Goal: Information Seeking & Learning: Check status

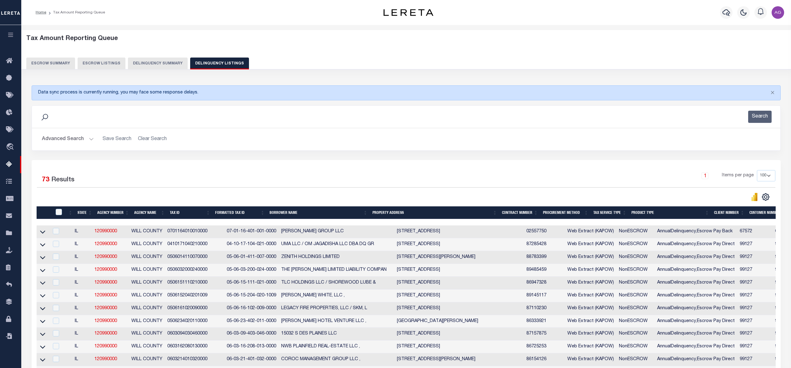
select select "100"
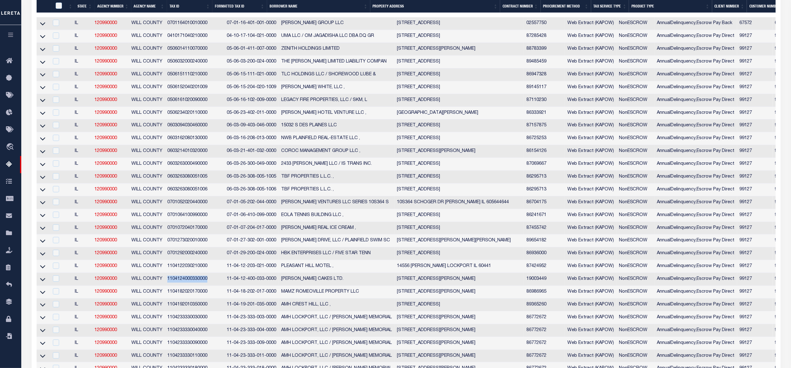
scroll to position [250, 0]
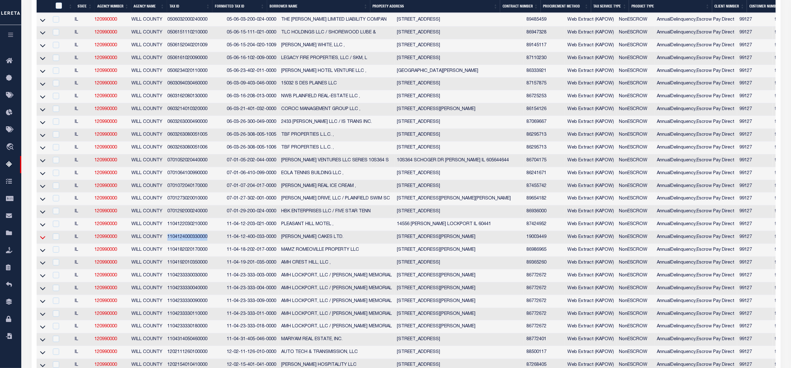
click at [43, 241] on icon at bounding box center [42, 237] width 5 height 7
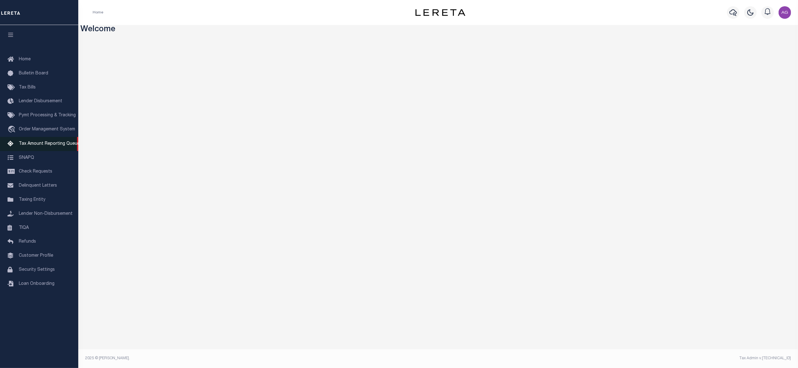
click at [47, 144] on span "Tax Amount Reporting Queue" at bounding box center [49, 144] width 61 height 4
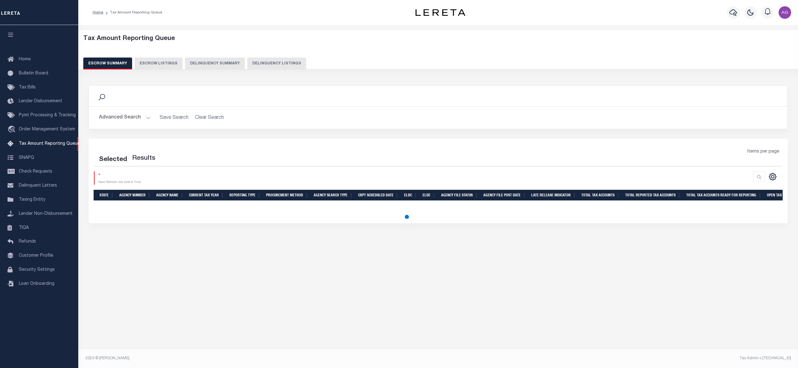
click at [213, 65] on button "Delinquency Summary" at bounding box center [215, 64] width 60 height 12
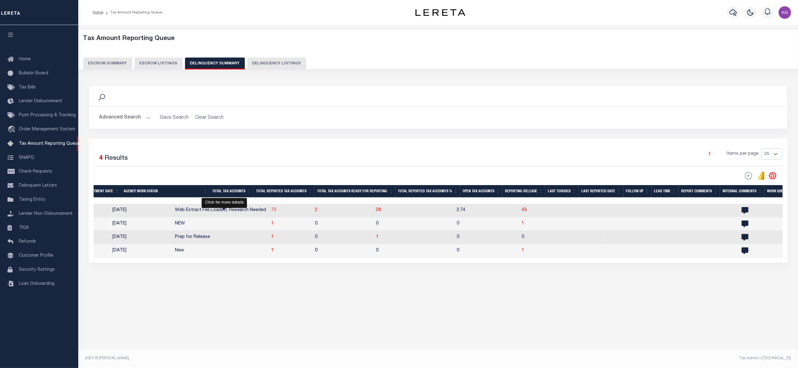
click at [271, 211] on span "73" at bounding box center [273, 210] width 5 height 4
select select "100"
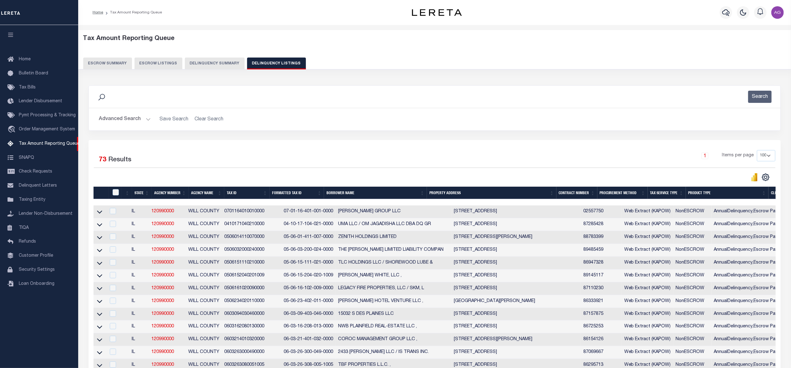
scroll to position [292, 0]
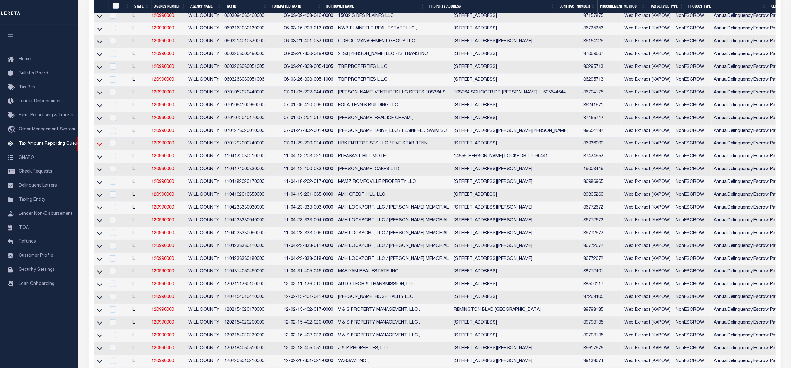
click at [101, 147] on icon at bounding box center [99, 144] width 5 height 7
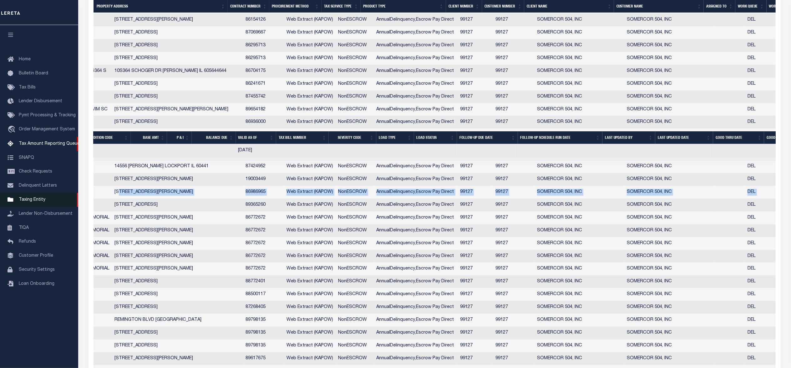
scroll to position [0, 227]
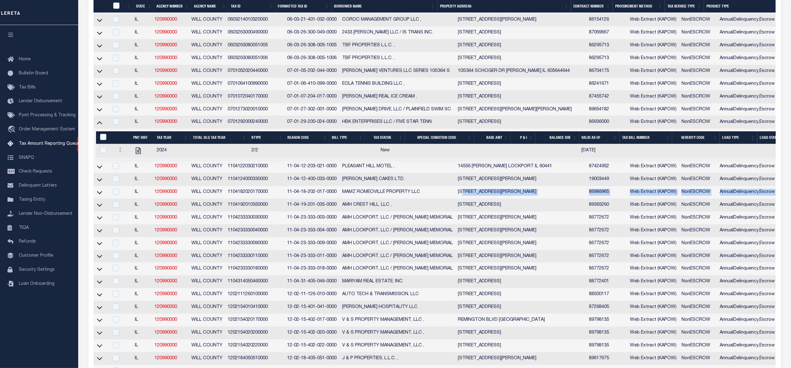
drag, startPoint x: 725, startPoint y: 204, endPoint x: 200, endPoint y: 206, distance: 524.8
click at [224, 199] on tr "IL 120990000 WILL COUNTY 1104182020170000 11-04-18-202-017-0000 MAMZ ROMEOVILLE…" at bounding box center [652, 192] width 1116 height 13
click at [101, 196] on icon at bounding box center [99, 192] width 5 height 7
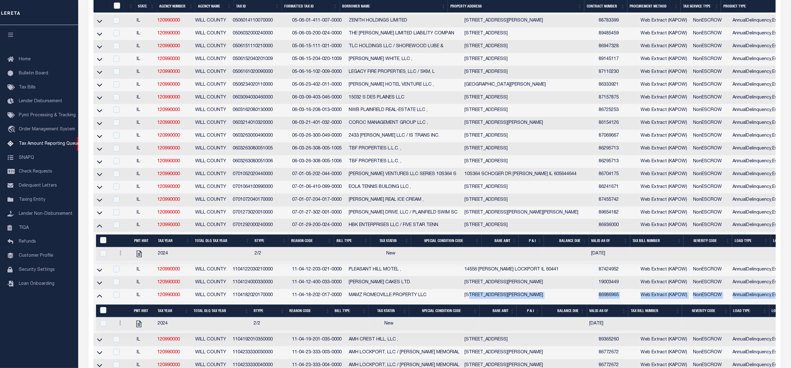
click at [281, 302] on td "1104182020170000" at bounding box center [259, 295] width 59 height 13
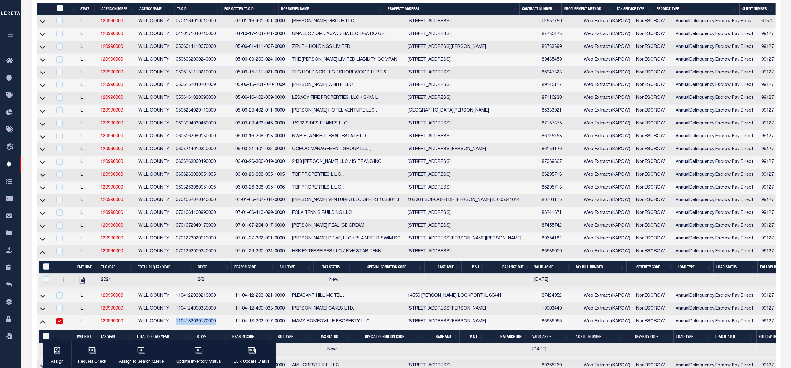
drag, startPoint x: 180, startPoint y: 330, endPoint x: 222, endPoint y: 334, distance: 42.1
click at [222, 329] on td "1104182020170000" at bounding box center [202, 322] width 59 height 13
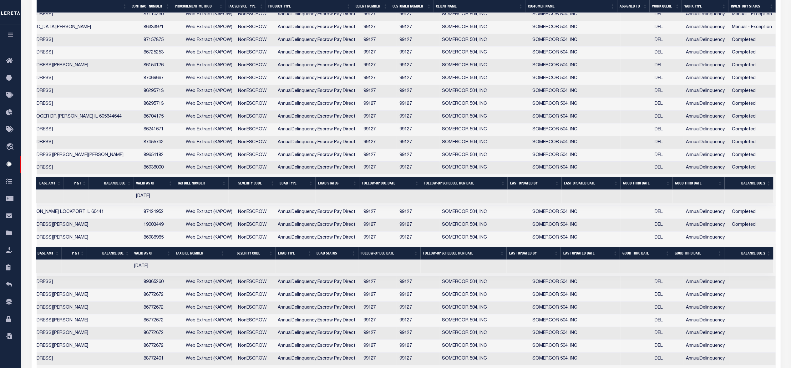
scroll to position [0, 0]
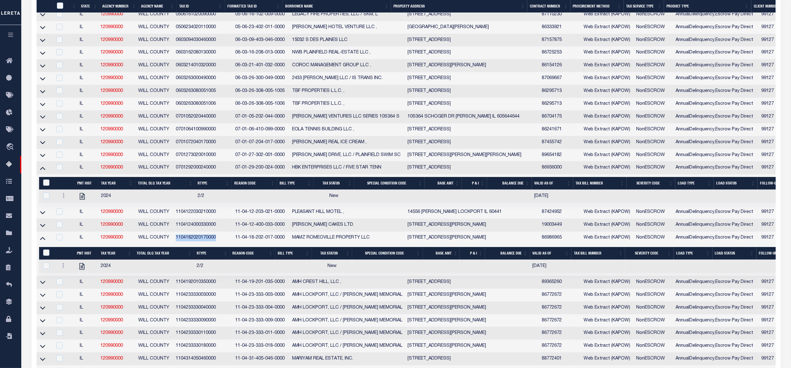
click at [222, 245] on td "1104182020170000" at bounding box center [202, 238] width 59 height 13
checkbox input "true"
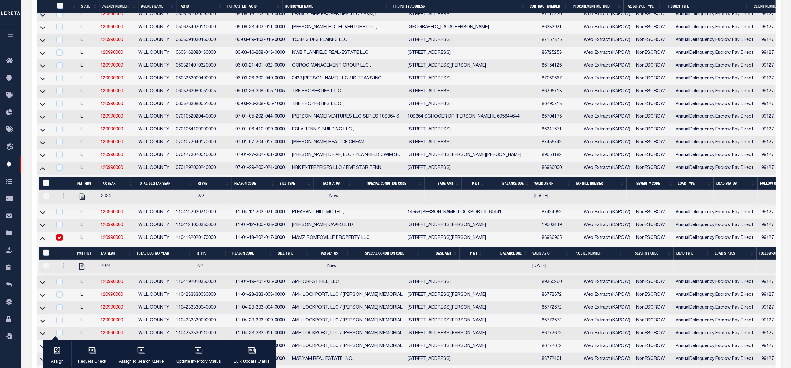
scroll to position [228, 0]
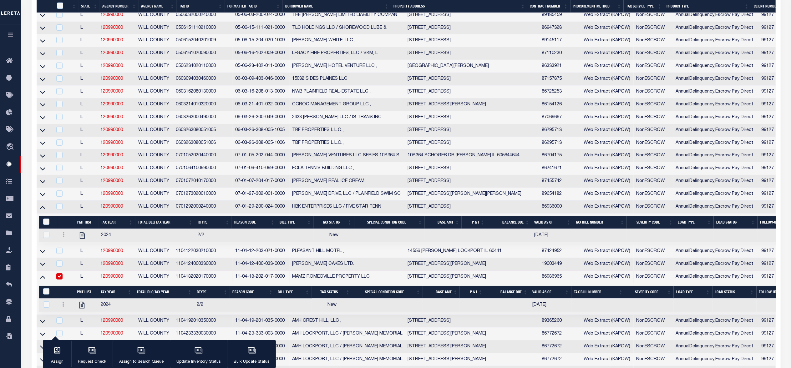
click at [179, 243] on td at bounding box center [166, 235] width 60 height 13
checkbox input "true"
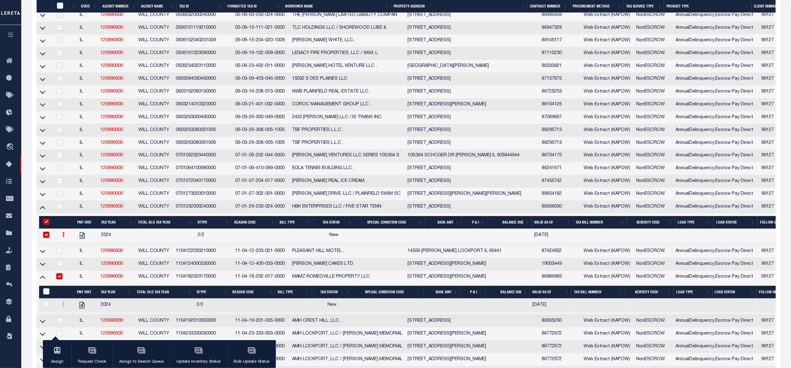
scroll to position [189, 0]
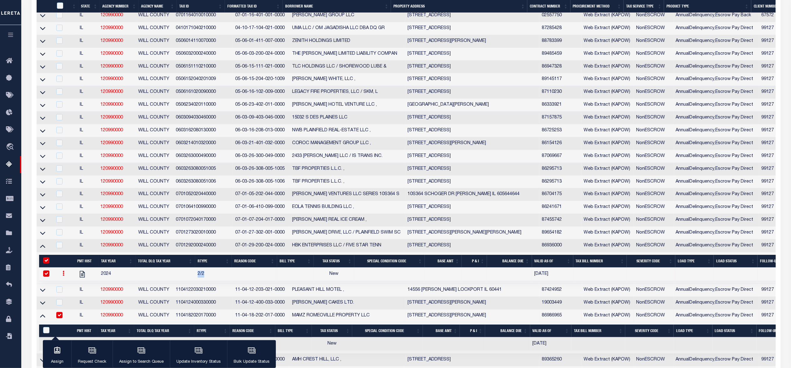
drag, startPoint x: 179, startPoint y: 288, endPoint x: 222, endPoint y: 290, distance: 42.6
click at [222, 281] on tr "2024 2/2 New 09/03/2025" at bounding box center [605, 274] width 1133 height 13
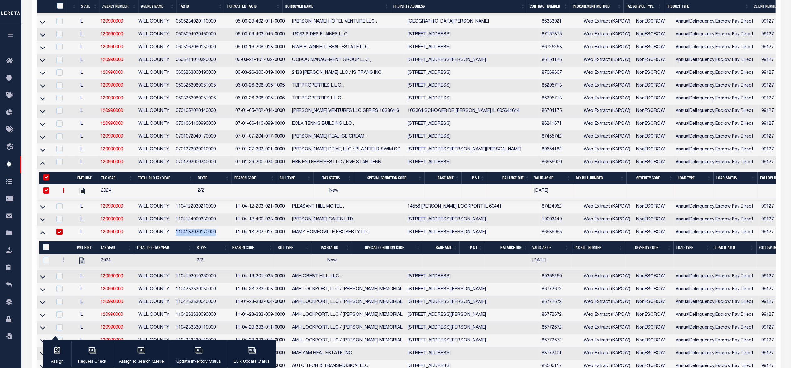
drag, startPoint x: 179, startPoint y: 244, endPoint x: 221, endPoint y: 248, distance: 41.5
click at [221, 239] on td "1104182020170000" at bounding box center [202, 233] width 59 height 13
copy td "1104182020170000"
checkbox input "false"
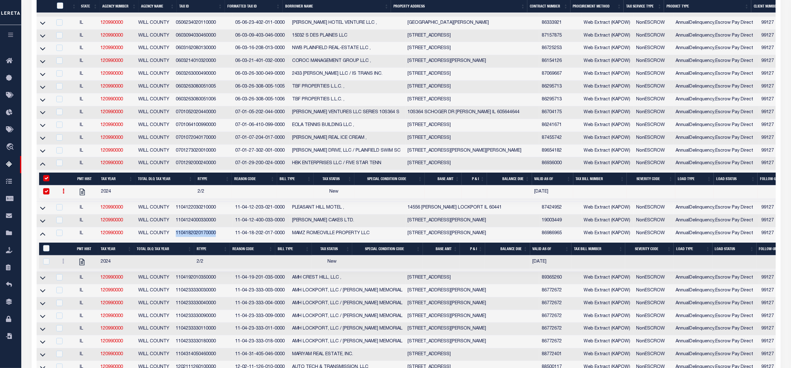
scroll to position [274, 0]
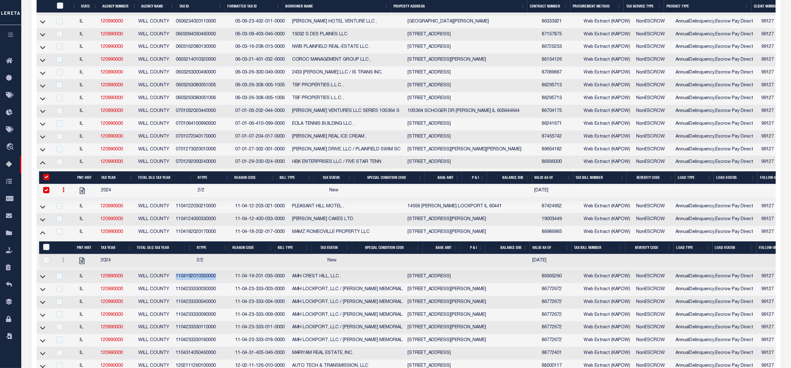
drag, startPoint x: 180, startPoint y: 288, endPoint x: 224, endPoint y: 289, distance: 44.8
click at [224, 284] on td "1104192010350000" at bounding box center [202, 277] width 59 height 13
copy td "1104192010350000"
checkbox input "true"
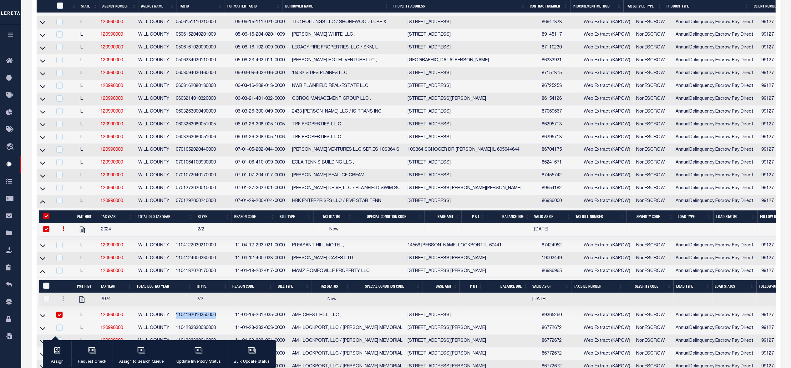
scroll to position [317, 0]
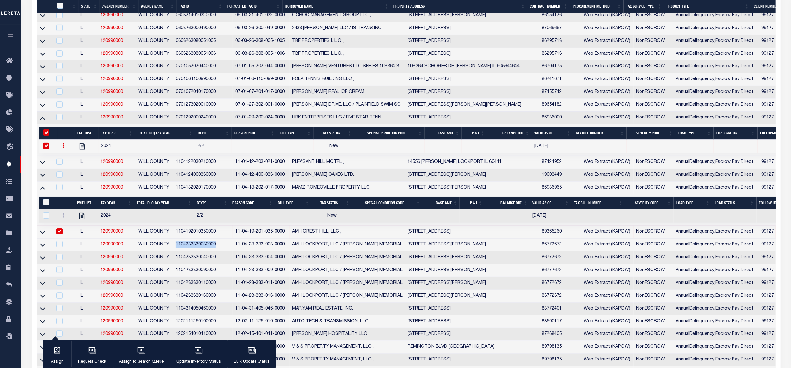
drag, startPoint x: 179, startPoint y: 258, endPoint x: 222, endPoint y: 259, distance: 42.3
click at [222, 252] on td "1104233330030000" at bounding box center [202, 245] width 59 height 13
copy td "1104233330030000"
checkbox input "true"
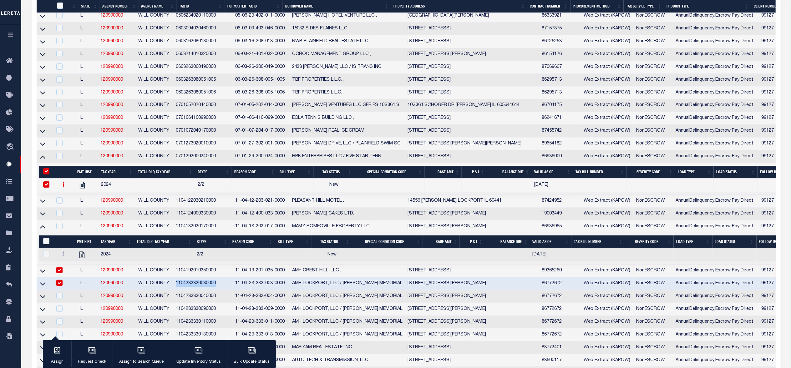
scroll to position [362, 0]
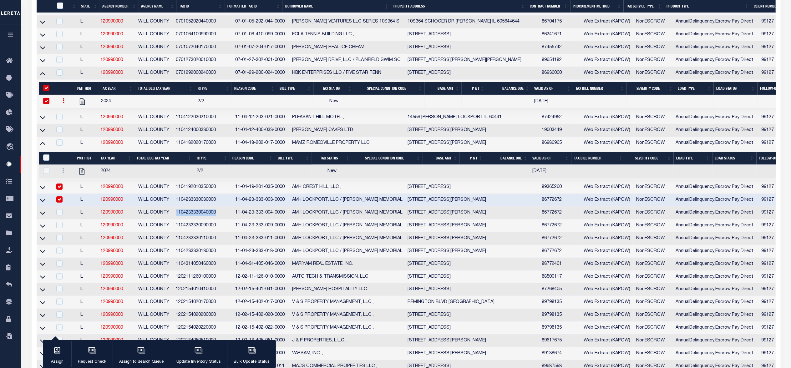
drag, startPoint x: 180, startPoint y: 225, endPoint x: 221, endPoint y: 225, distance: 41.0
click at [221, 220] on td "1104233330040000" at bounding box center [202, 213] width 59 height 13
checkbox input "true"
copy td "1104233330040000"
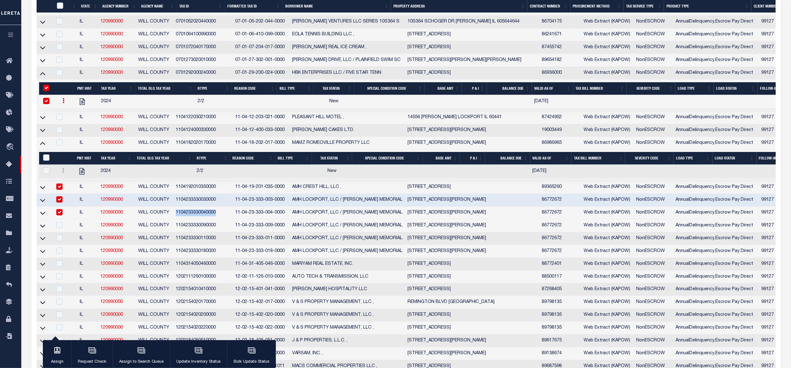
scroll to position [323, 0]
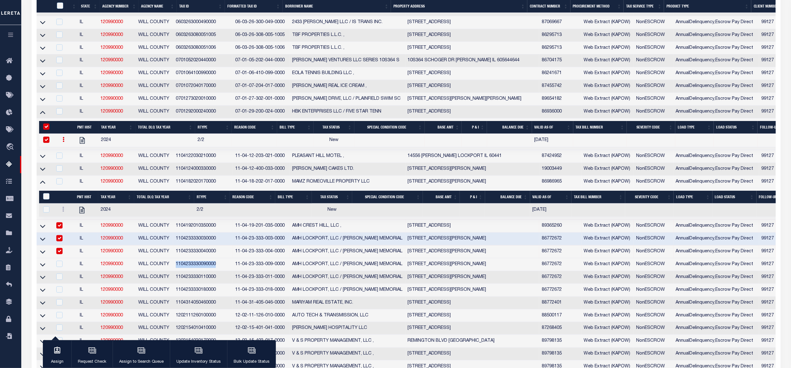
drag, startPoint x: 178, startPoint y: 279, endPoint x: 221, endPoint y: 281, distance: 42.6
click at [221, 271] on td "1104233330090000" at bounding box center [202, 264] width 59 height 13
checkbox input "true"
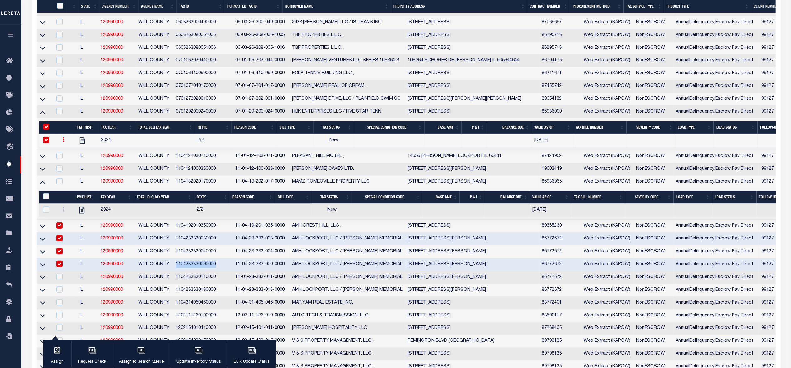
copy td "1104233330090000"
